Goal: Task Accomplishment & Management: Manage account settings

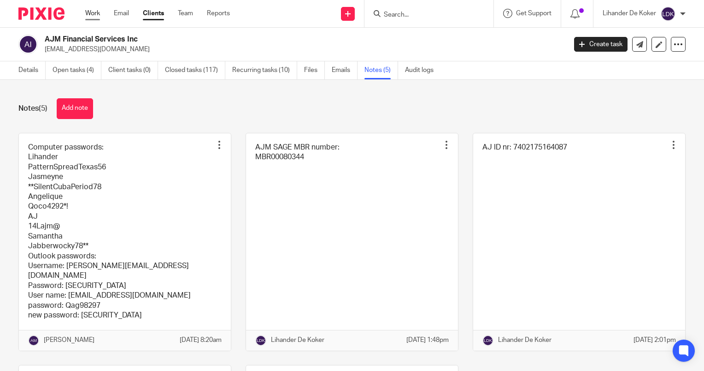
scroll to position [224, 0]
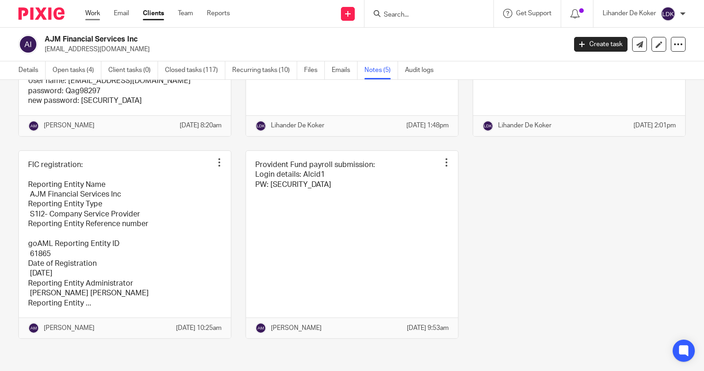
click at [90, 17] on link "Work" at bounding box center [92, 13] width 15 height 9
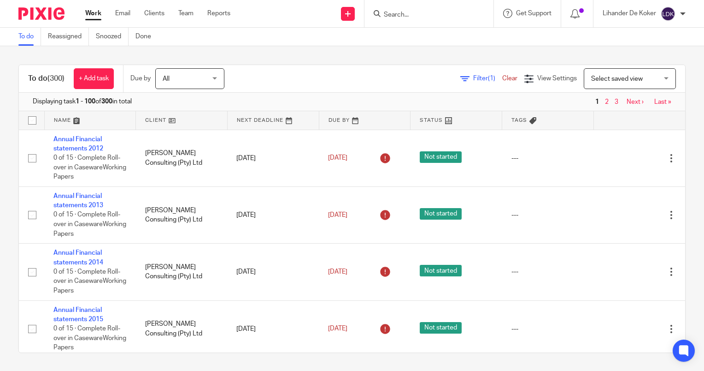
click at [396, 12] on input "Search" at bounding box center [424, 15] width 83 height 8
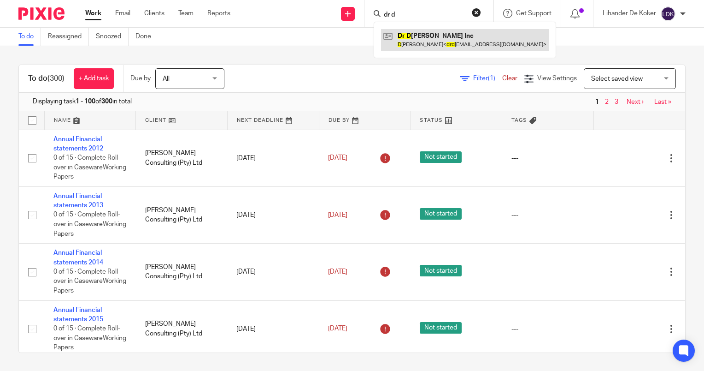
type input "dr d"
click at [411, 38] on link at bounding box center [465, 39] width 168 height 21
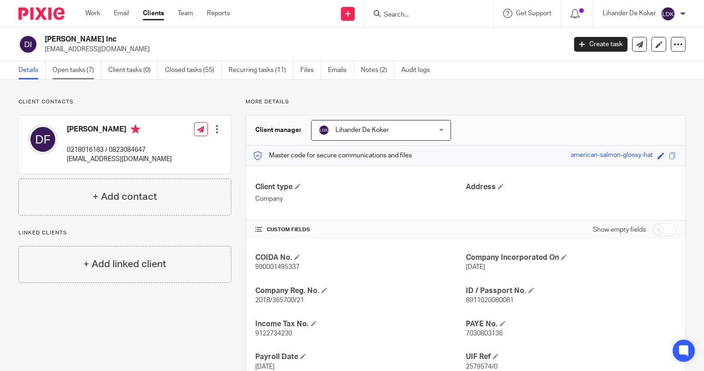
click at [66, 67] on link "Open tasks (7)" at bounding box center [77, 70] width 49 height 18
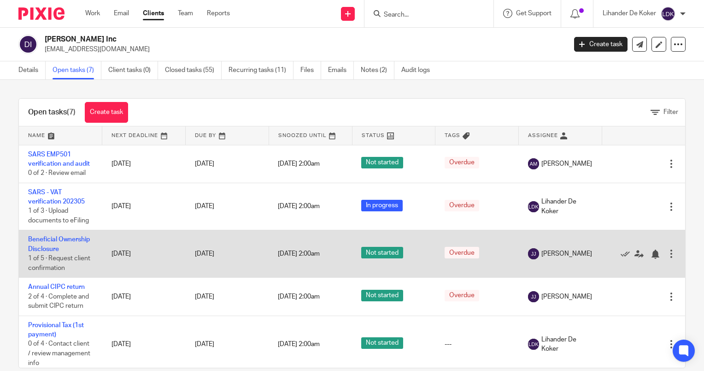
scroll to position [92, 0]
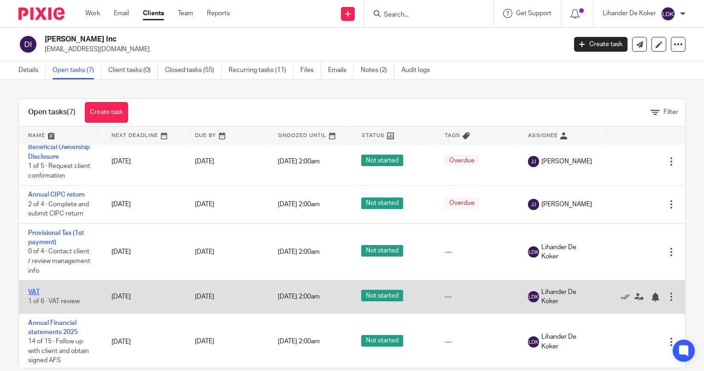
click at [35, 295] on link "VAT" at bounding box center [34, 292] width 12 height 6
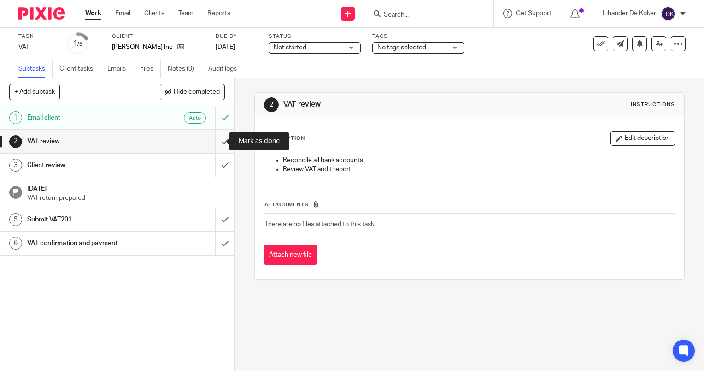
click at [214, 137] on input "submit" at bounding box center [117, 141] width 234 height 23
click at [214, 163] on input "submit" at bounding box center [117, 165] width 234 height 23
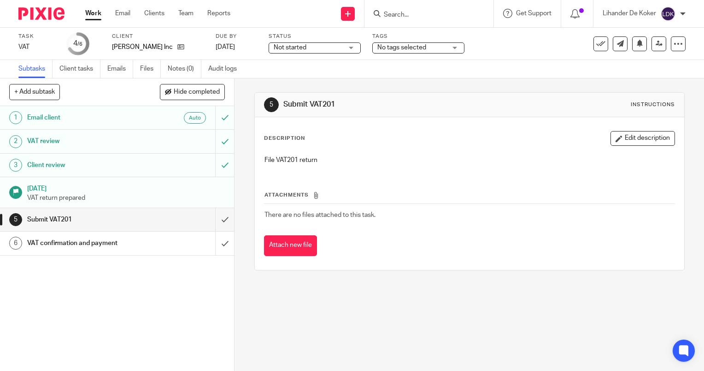
click at [653, 50] on link at bounding box center [659, 43] width 15 height 15
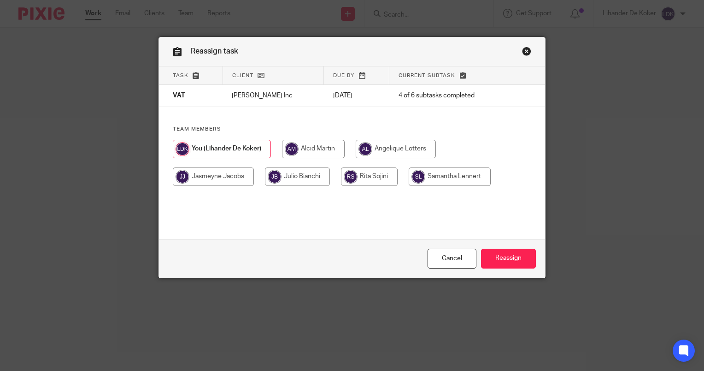
click at [306, 145] on input "radio" at bounding box center [313, 149] width 63 height 18
radio input "true"
click at [514, 254] on input "Reassign" at bounding box center [508, 258] width 55 height 20
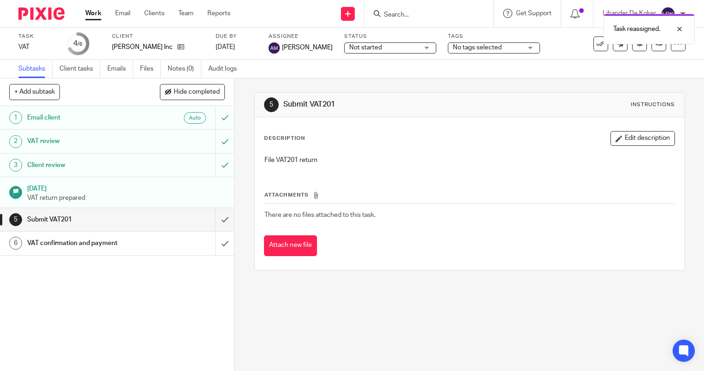
click at [96, 15] on link "Work" at bounding box center [93, 13] width 16 height 9
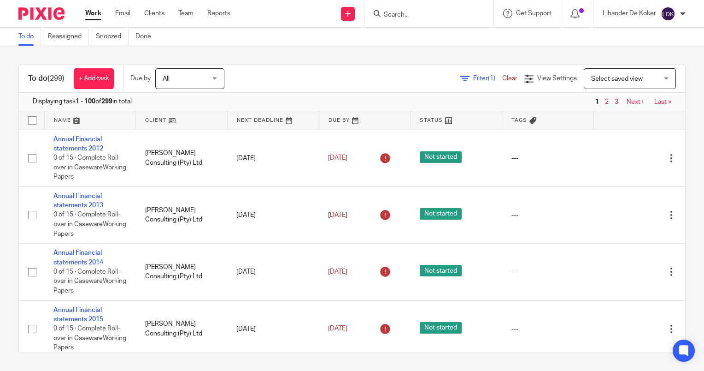
click at [395, 18] on input "Search" at bounding box center [424, 15] width 83 height 8
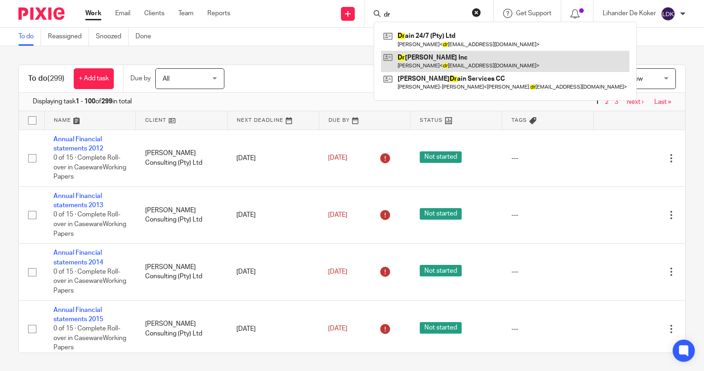
type input "dr"
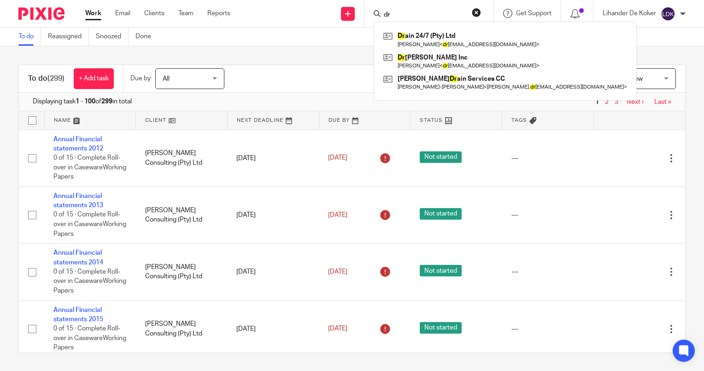
click at [301, 79] on div "Filter (1) Clear View Settings View Settings (1) Filters Clear Save Manage save…" at bounding box center [463, 78] width 445 height 21
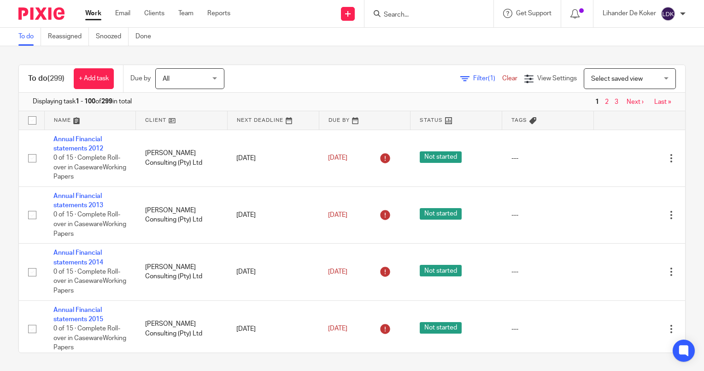
click at [473, 77] on span "Filter (1)" at bounding box center [487, 78] width 29 height 6
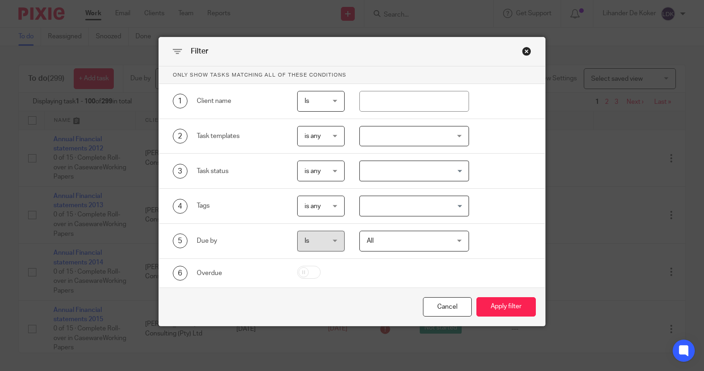
click at [393, 136] on div at bounding box center [415, 136] width 110 height 21
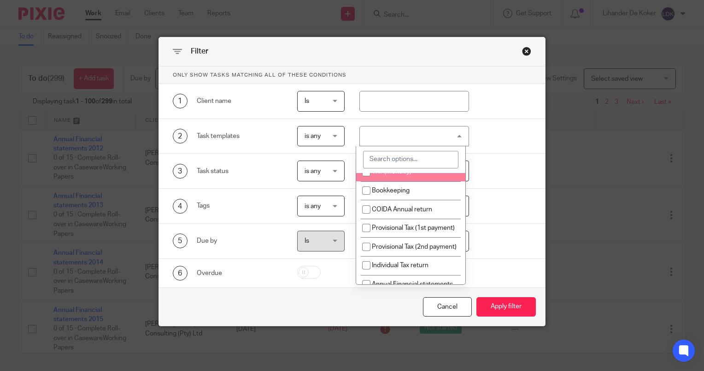
scroll to position [369, 0]
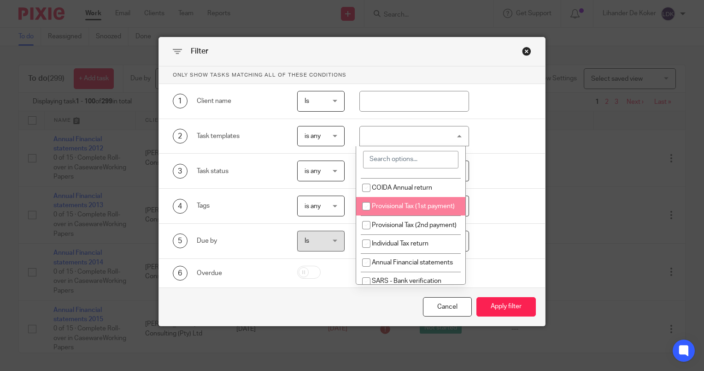
click at [419, 216] on li "Provisional Tax (1st payment)" at bounding box center [410, 206] width 109 height 19
checkbox input "true"
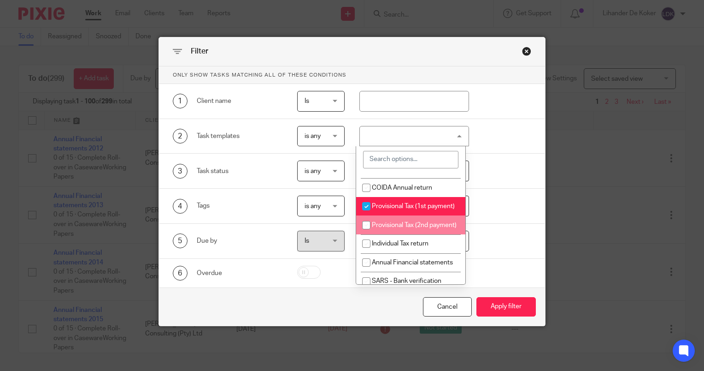
click at [422, 234] on li "Provisional Tax (2nd payment)" at bounding box center [410, 224] width 109 height 19
checkbox input "true"
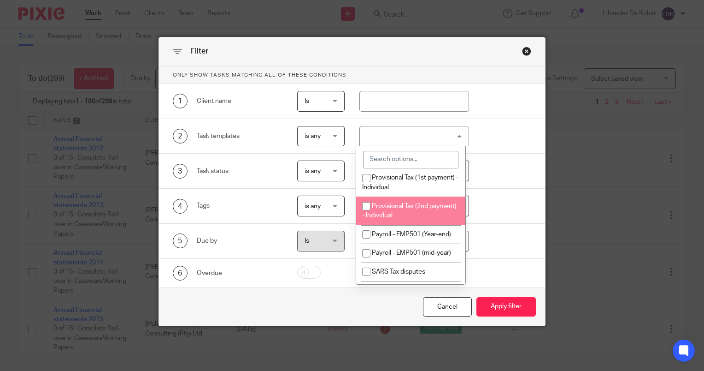
scroll to position [1014, 0]
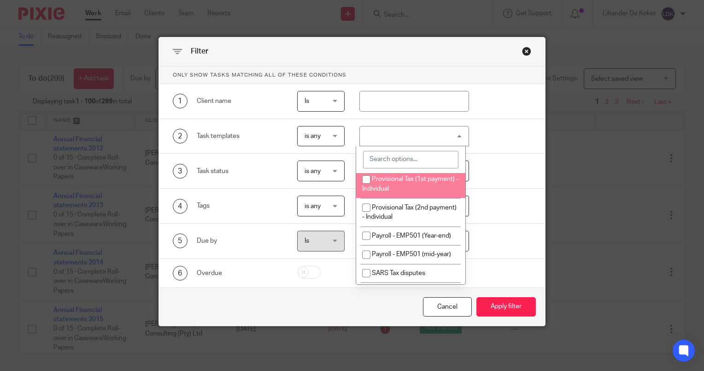
click at [424, 192] on span "Provisional Tax (1st payment) - Individual" at bounding box center [410, 184] width 96 height 16
checkbox input "true"
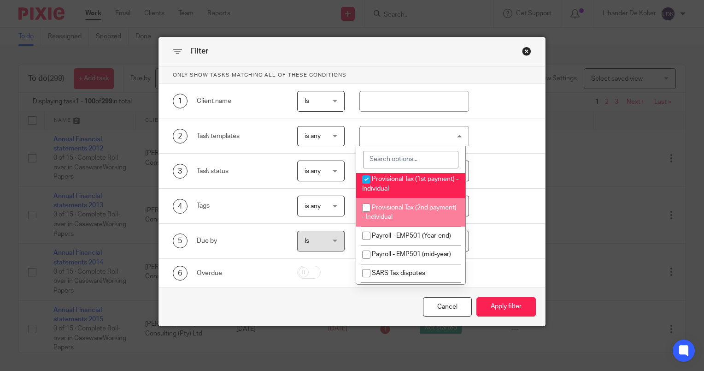
click at [426, 220] on span "Provisional Tax (2nd payment) - Individual" at bounding box center [409, 212] width 94 height 16
checkbox input "true"
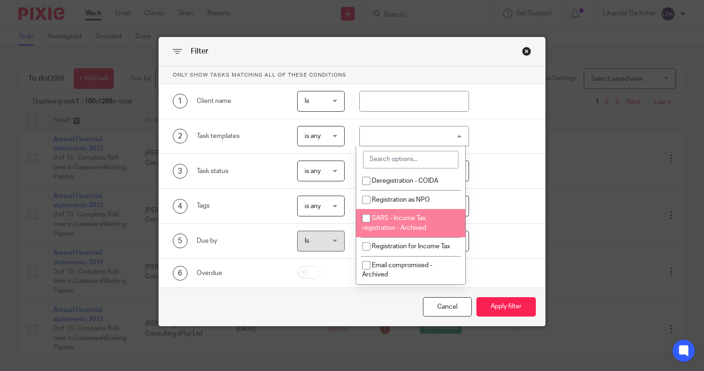
scroll to position [1604, 0]
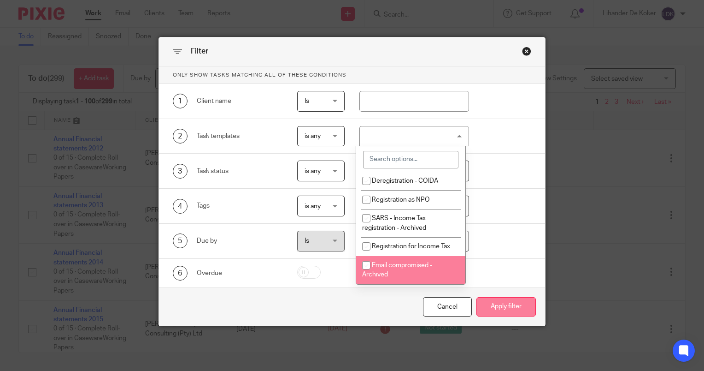
click at [520, 308] on button "Apply filter" at bounding box center [506, 307] width 59 height 20
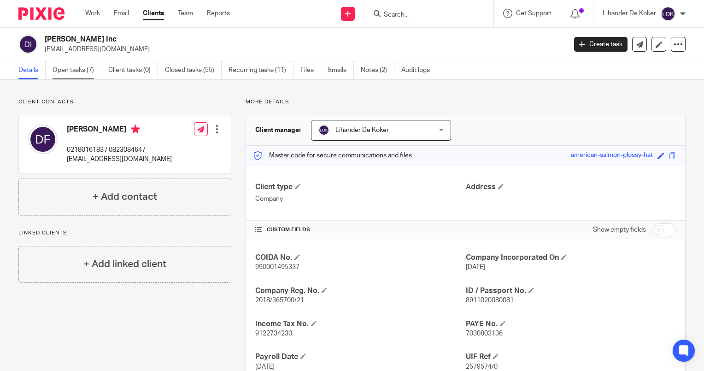
click at [83, 68] on link "Open tasks (7)" at bounding box center [77, 70] width 49 height 18
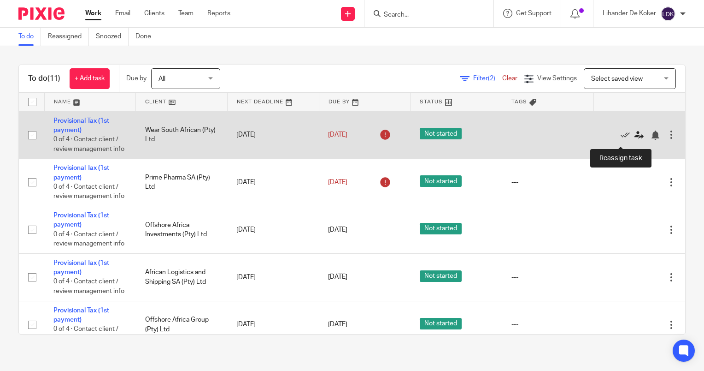
click at [635, 137] on icon at bounding box center [639, 134] width 9 height 9
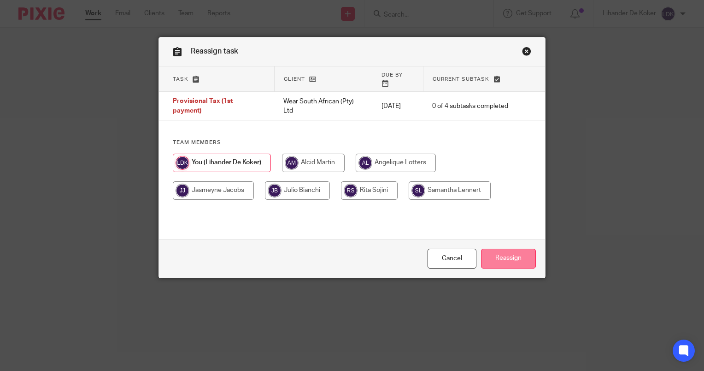
drag, startPoint x: 289, startPoint y: 157, endPoint x: 481, endPoint y: 252, distance: 214.0
click at [291, 157] on input "radio" at bounding box center [313, 163] width 63 height 18
radio input "true"
click at [514, 260] on input "Reassign" at bounding box center [508, 258] width 55 height 20
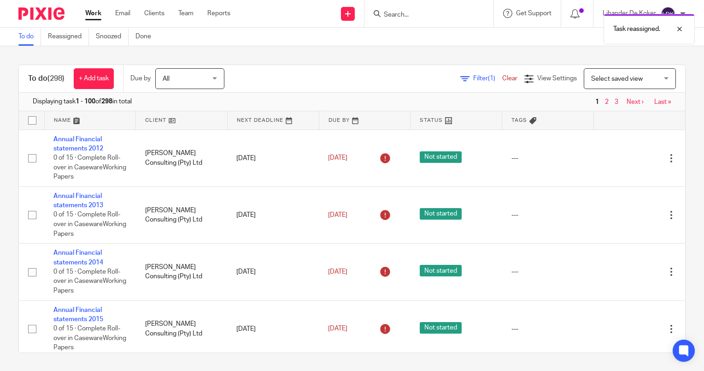
click at [473, 77] on span "Filter (1)" at bounding box center [487, 78] width 29 height 6
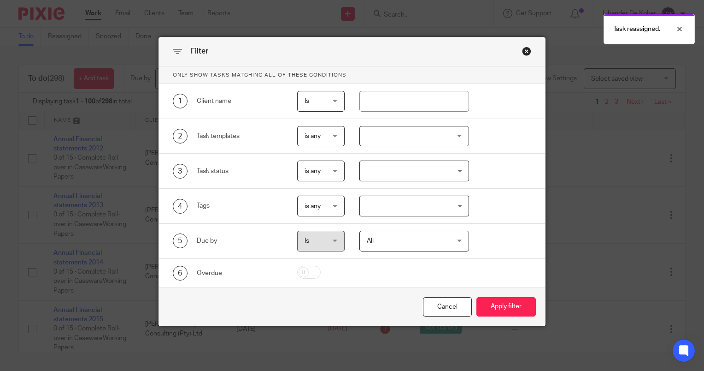
click at [389, 143] on div at bounding box center [415, 136] width 110 height 21
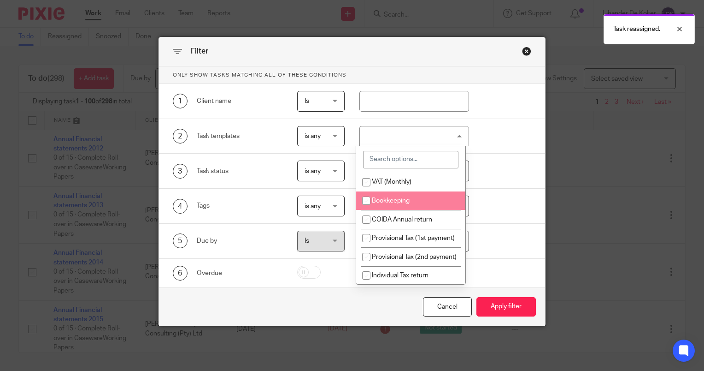
scroll to position [323, 0]
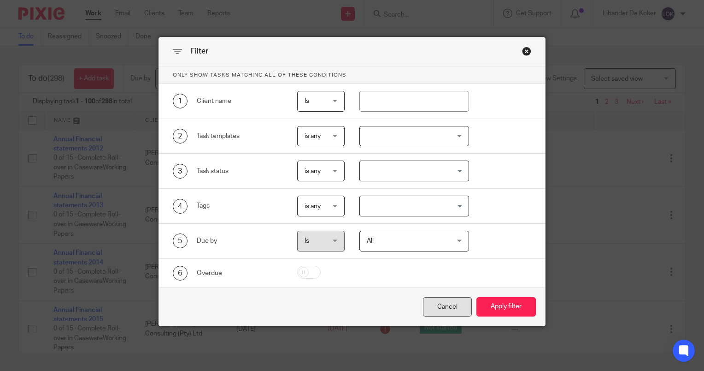
click at [441, 312] on div "Cancel" at bounding box center [447, 307] width 49 height 20
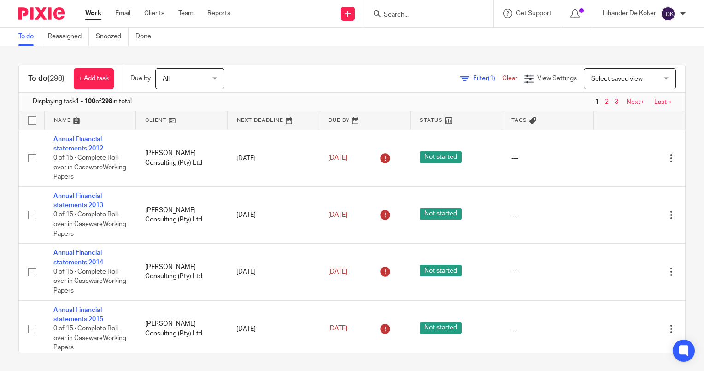
click at [65, 118] on link at bounding box center [90, 120] width 91 height 18
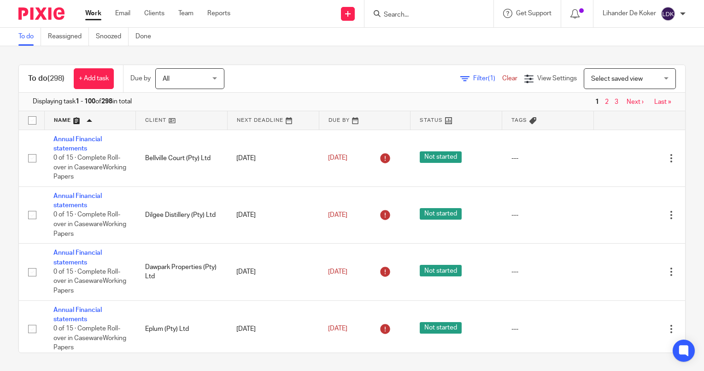
click at [627, 100] on link "Next ›" at bounding box center [635, 102] width 17 height 6
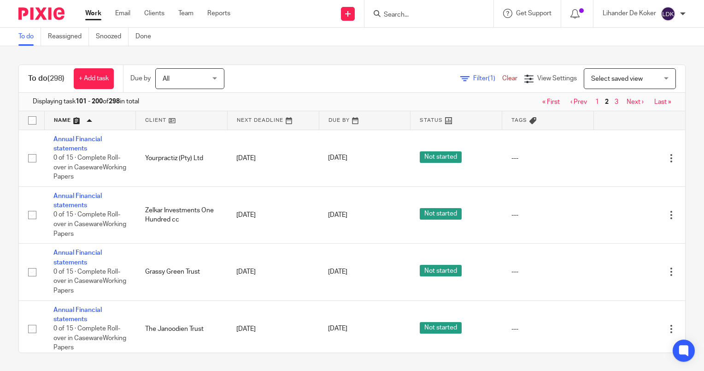
click at [627, 101] on link "Next ›" at bounding box center [635, 102] width 17 height 6
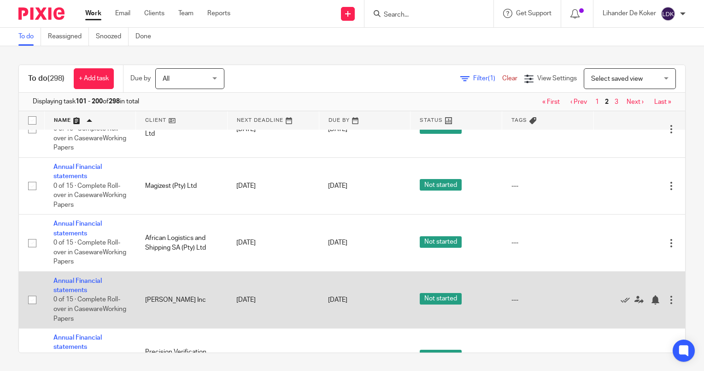
scroll to position [553, 0]
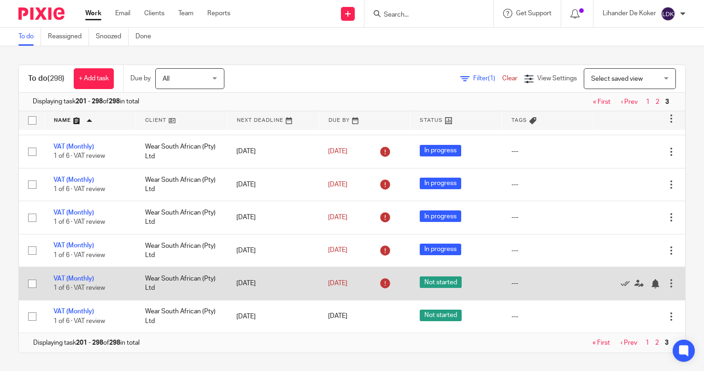
drag, startPoint x: 342, startPoint y: 199, endPoint x: 67, endPoint y: 295, distance: 291.4
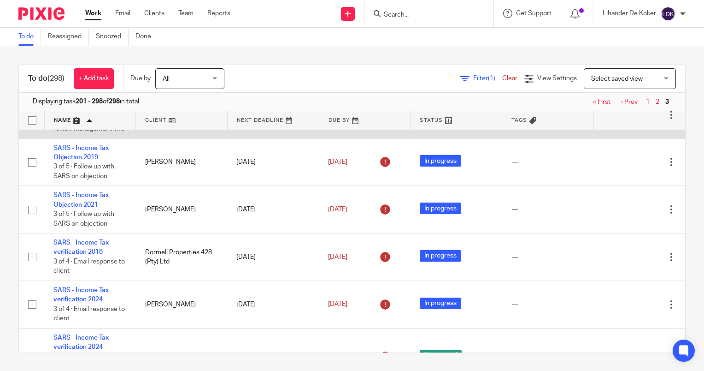
scroll to position [3691, 0]
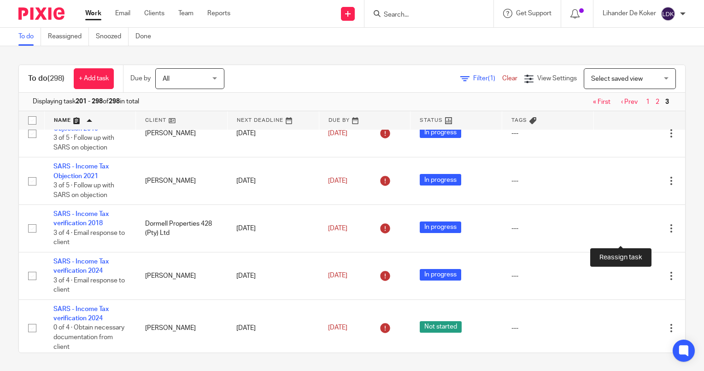
click at [635, 91] on icon at bounding box center [639, 86] width 9 height 9
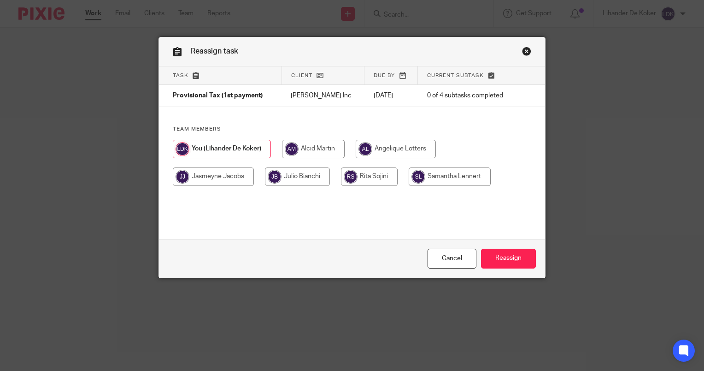
click at [332, 140] on input "radio" at bounding box center [313, 149] width 63 height 18
radio input "true"
click at [320, 150] on input "radio" at bounding box center [314, 149] width 64 height 18
click at [500, 258] on input "Reassign" at bounding box center [508, 258] width 55 height 20
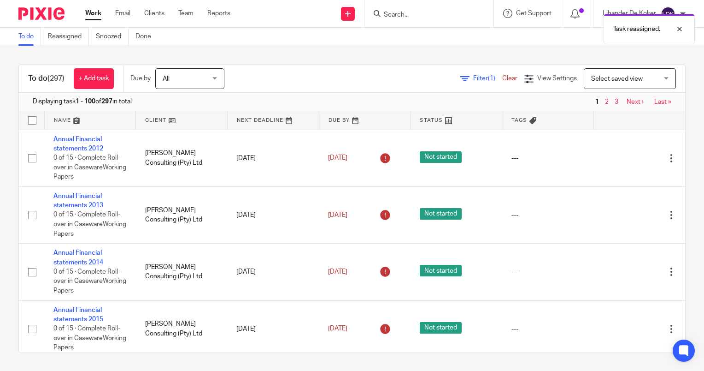
click at [655, 103] on link "Last »" at bounding box center [663, 102] width 17 height 6
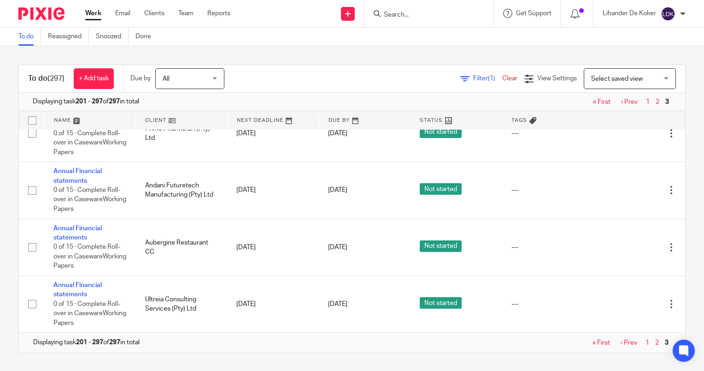
scroll to position [5998, 0]
click at [61, 120] on link at bounding box center [90, 120] width 91 height 18
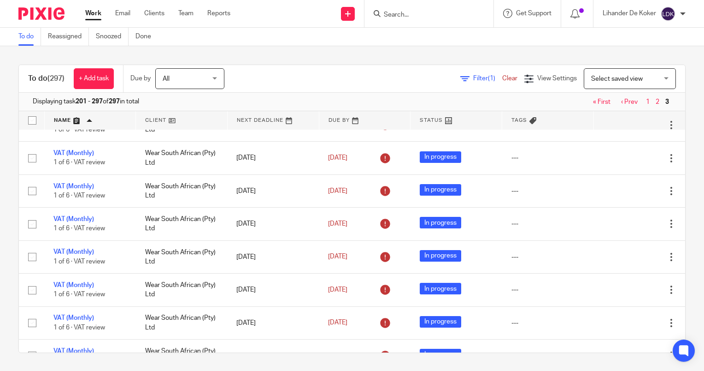
drag, startPoint x: 272, startPoint y: 394, endPoint x: 198, endPoint y: 394, distance: 73.3
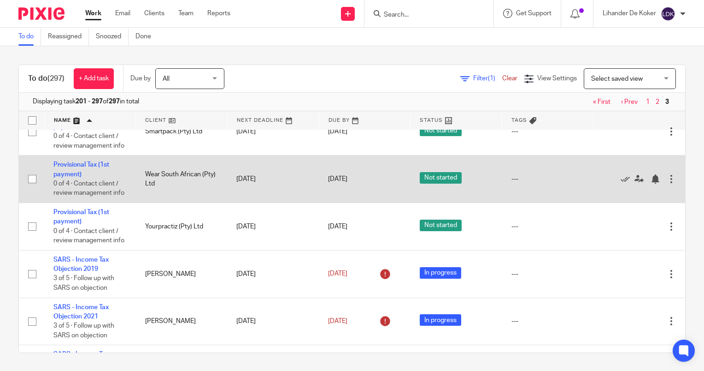
scroll to position [3541, 0]
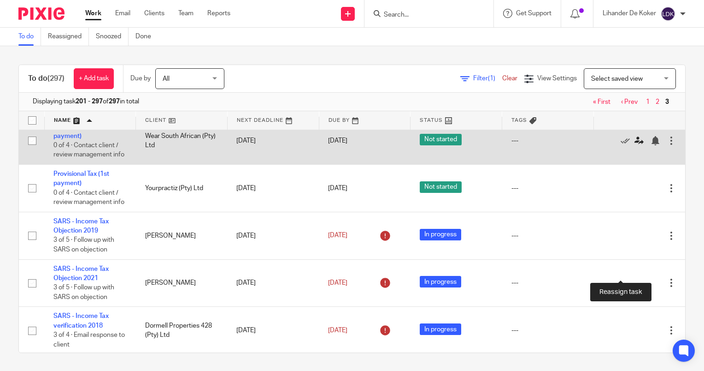
click at [635, 145] on icon at bounding box center [639, 140] width 9 height 9
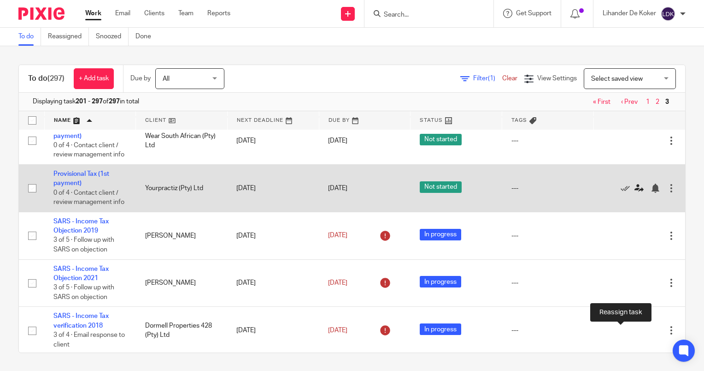
click at [635, 193] on icon at bounding box center [639, 187] width 9 height 9
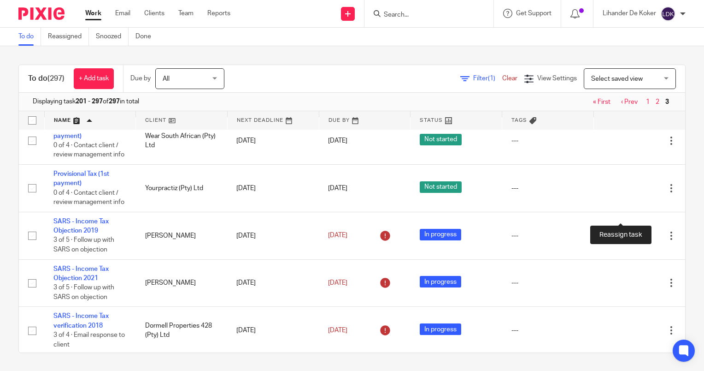
click at [635, 98] on icon at bounding box center [639, 93] width 9 height 9
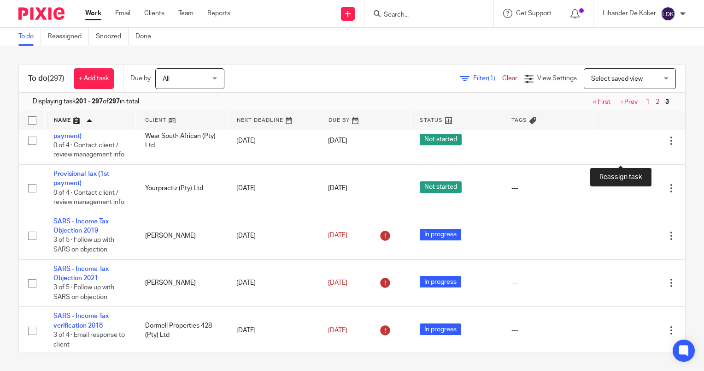
click at [635, 51] on icon at bounding box center [639, 45] width 9 height 9
click at [63, 120] on link at bounding box center [90, 120] width 91 height 18
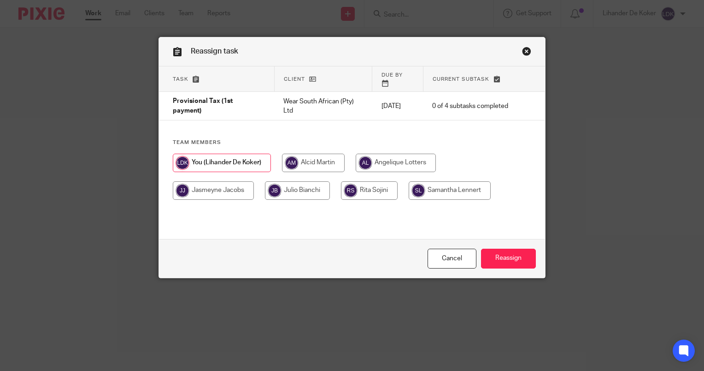
click at [292, 155] on input "radio" at bounding box center [313, 163] width 63 height 18
radio input "true"
click at [520, 260] on input "Reassign" at bounding box center [508, 258] width 55 height 20
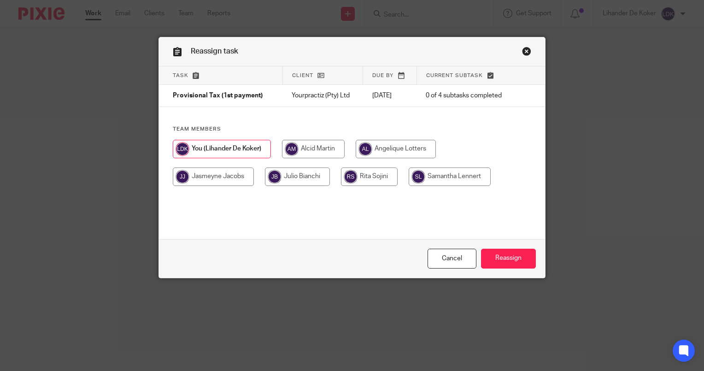
click at [307, 142] on input "radio" at bounding box center [313, 149] width 63 height 18
radio input "true"
click at [320, 158] on div at bounding box center [352, 167] width 359 height 55
drag, startPoint x: 324, startPoint y: 154, endPoint x: 333, endPoint y: 156, distance: 9.4
click at [324, 154] on input "radio" at bounding box center [314, 149] width 64 height 18
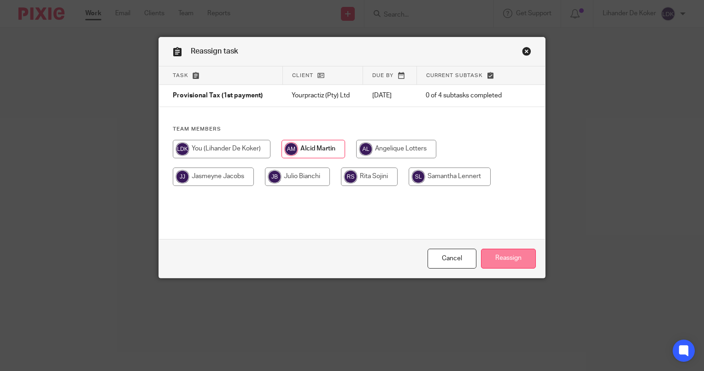
click at [487, 255] on input "Reassign" at bounding box center [508, 258] width 55 height 20
click at [297, 136] on div "Team members" at bounding box center [352, 160] width 386 height 70
click at [301, 146] on input "radio" at bounding box center [313, 149] width 63 height 18
radio input "true"
click at [496, 255] on input "Reassign" at bounding box center [508, 258] width 55 height 20
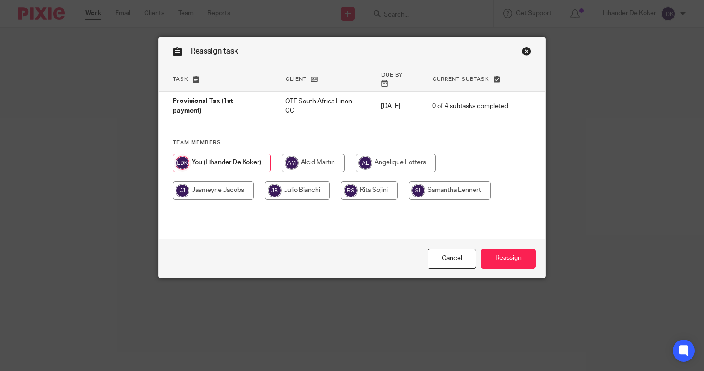
click at [301, 154] on input "radio" at bounding box center [313, 163] width 63 height 18
radio input "true"
drag, startPoint x: 496, startPoint y: 257, endPoint x: 319, endPoint y: 102, distance: 235.2
click at [492, 257] on input "Reassign" at bounding box center [508, 258] width 55 height 20
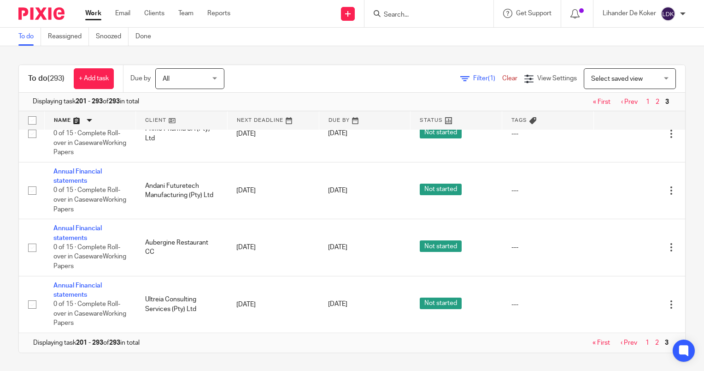
scroll to position [6028, 0]
drag, startPoint x: 421, startPoint y: 218, endPoint x: 443, endPoint y: 393, distance: 177.0
click at [63, 120] on link at bounding box center [90, 120] width 91 height 18
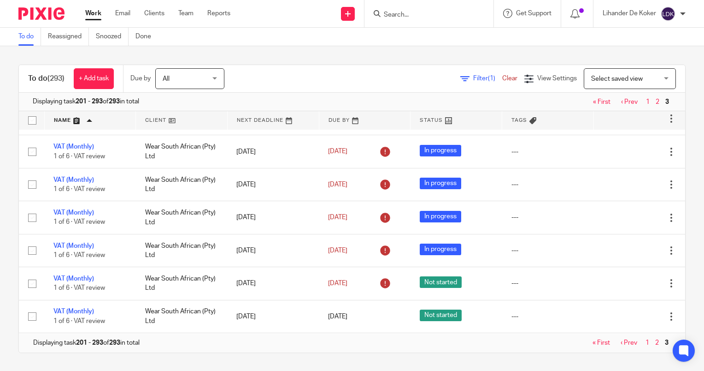
drag, startPoint x: 453, startPoint y: 352, endPoint x: 470, endPoint y: 394, distance: 45.3
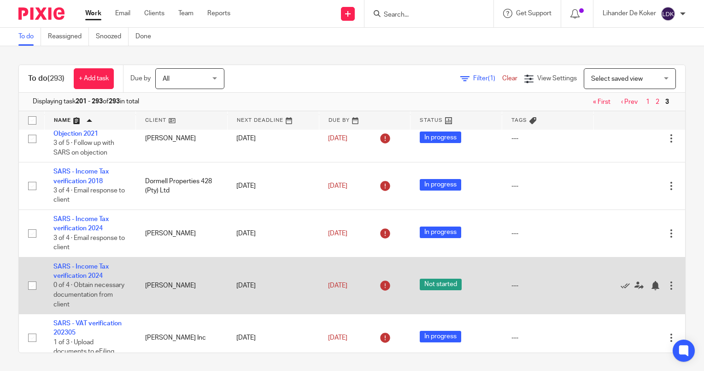
scroll to position [3404, 0]
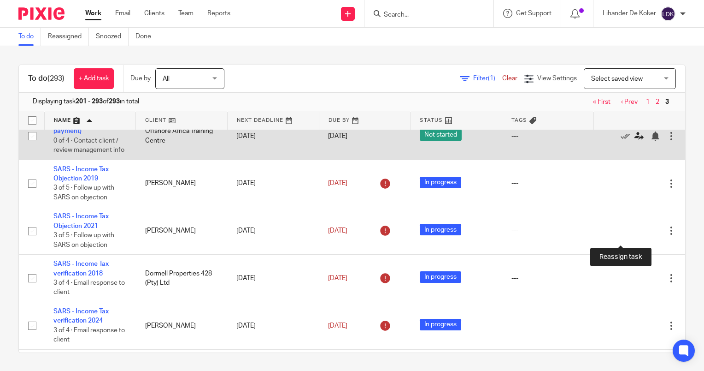
click at [635, 141] on icon at bounding box center [639, 135] width 9 height 9
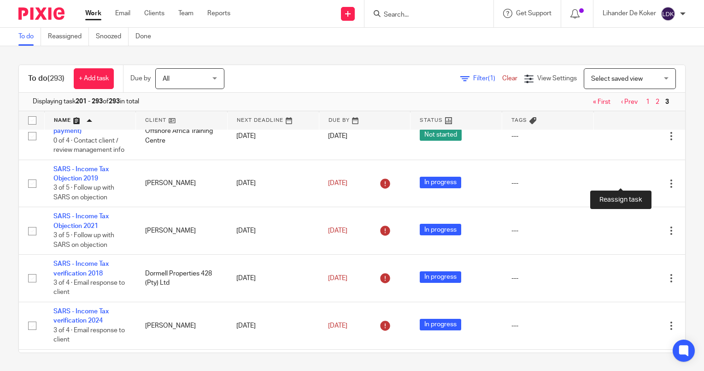
click at [635, 93] on icon at bounding box center [639, 88] width 9 height 9
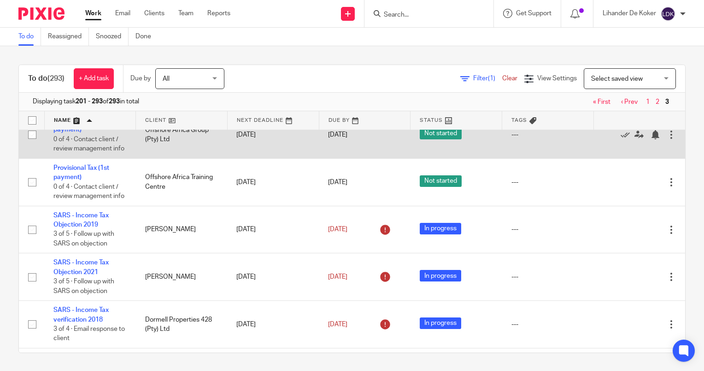
scroll to position [3312, 0]
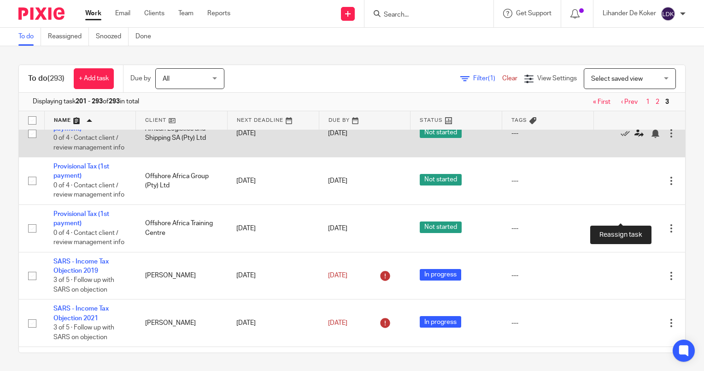
click at [635, 138] on icon at bounding box center [639, 133] width 9 height 9
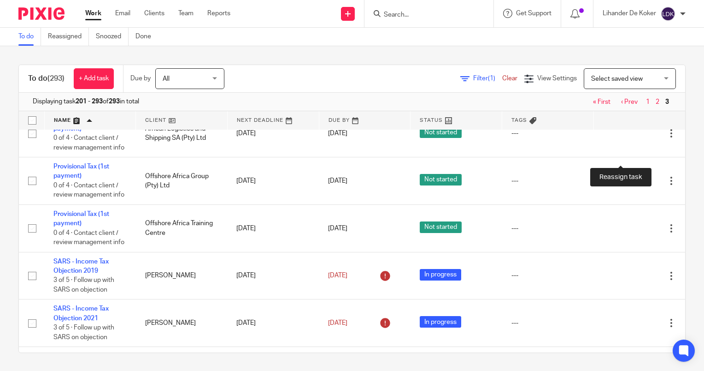
click at [635, 91] on icon at bounding box center [639, 86] width 9 height 9
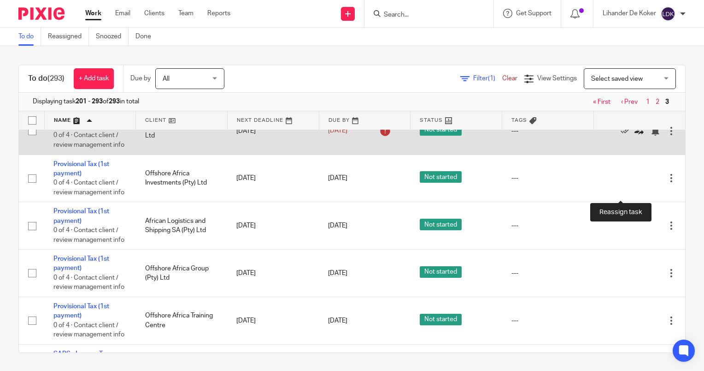
click at [635, 136] on icon at bounding box center [639, 130] width 9 height 9
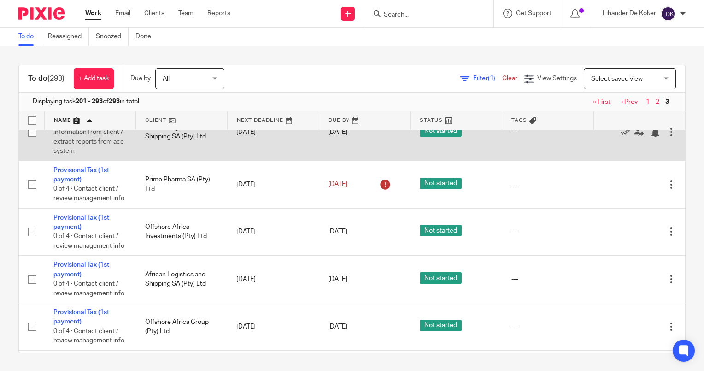
scroll to position [3127, 0]
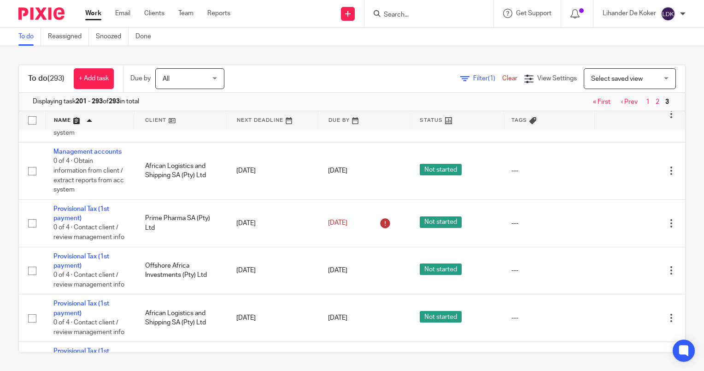
click at [676, 18] on div "Lihander De Koker" at bounding box center [644, 13] width 83 height 15
click at [634, 65] on span "Logout" at bounding box center [643, 64] width 21 height 6
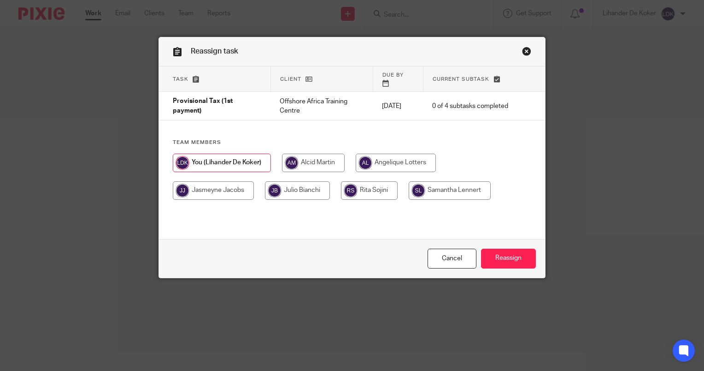
click at [319, 157] on input "radio" at bounding box center [313, 163] width 63 height 18
radio input "true"
click at [521, 261] on input "Reassign" at bounding box center [508, 258] width 55 height 20
click at [293, 154] on input "radio" at bounding box center [313, 163] width 63 height 18
radio input "true"
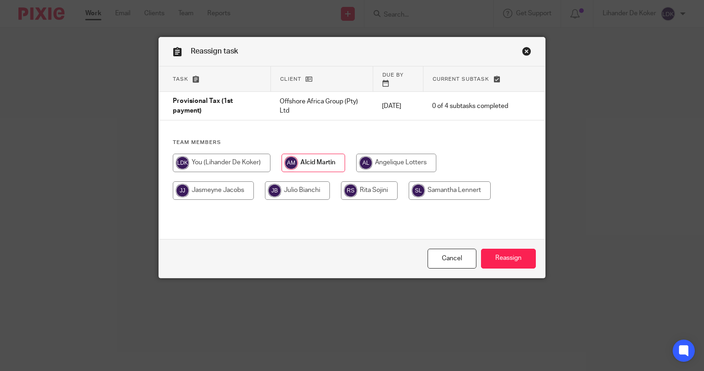
drag, startPoint x: 496, startPoint y: 256, endPoint x: 383, endPoint y: 158, distance: 150.0
click at [496, 255] on input "Reassign" at bounding box center [508, 258] width 55 height 20
click at [296, 154] on input "radio" at bounding box center [313, 163] width 63 height 18
radio input "true"
click at [504, 260] on input "Reassign" at bounding box center [508, 258] width 55 height 20
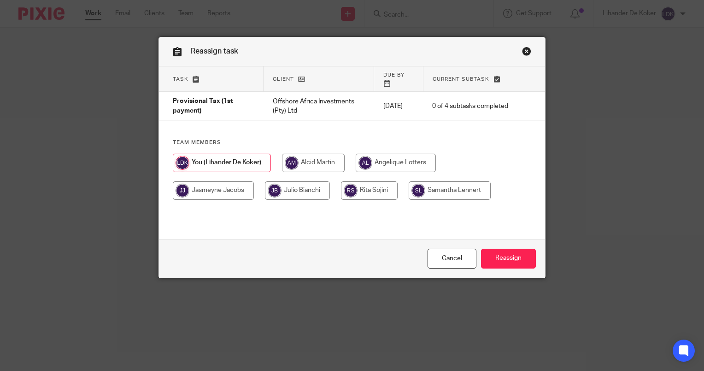
click at [309, 159] on input "radio" at bounding box center [313, 163] width 63 height 18
radio input "true"
click at [495, 252] on input "Reassign" at bounding box center [508, 258] width 55 height 20
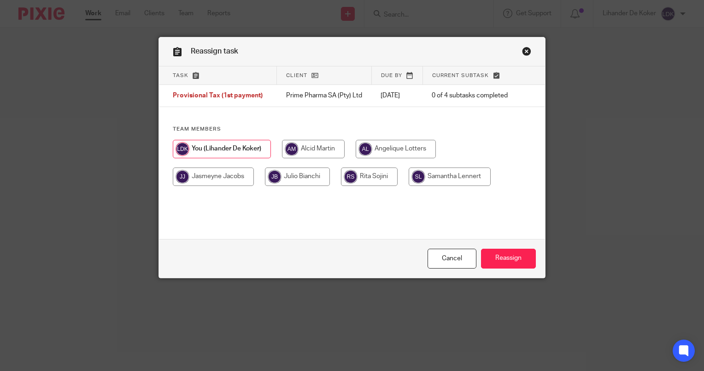
click at [310, 154] on input "radio" at bounding box center [313, 149] width 63 height 18
radio input "true"
click at [502, 253] on input "Reassign" at bounding box center [508, 258] width 55 height 20
